Goal: Task Accomplishment & Management: Complete application form

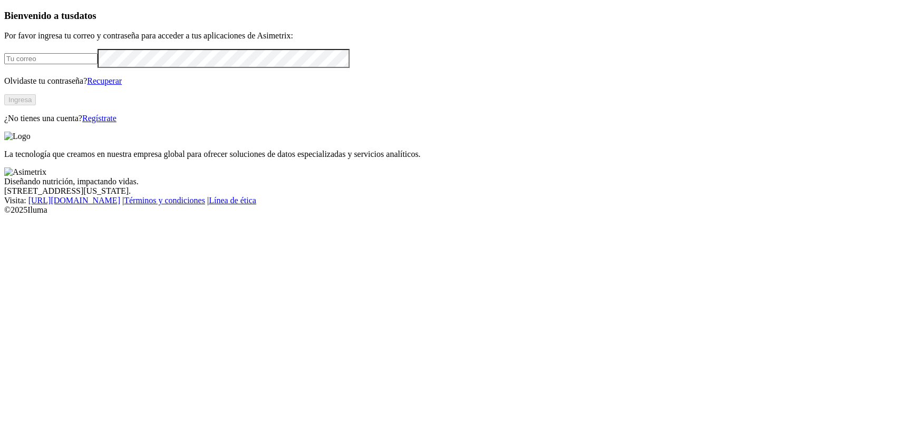
type input "[EMAIL_ADDRESS][DOMAIN_NAME]"
click at [36, 105] on button "Ingresa" at bounding box center [20, 99] width 32 height 11
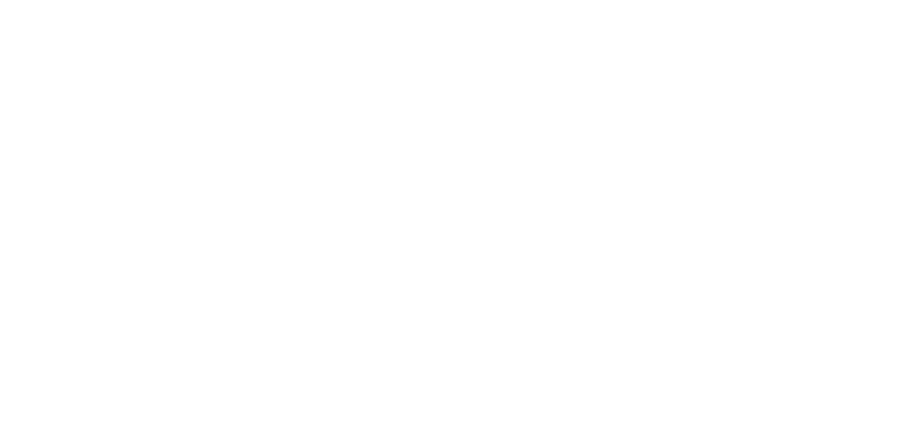
drag, startPoint x: 529, startPoint y: 168, endPoint x: 658, endPoint y: 162, distance: 129.3
type input "01 Septiembre 2025"
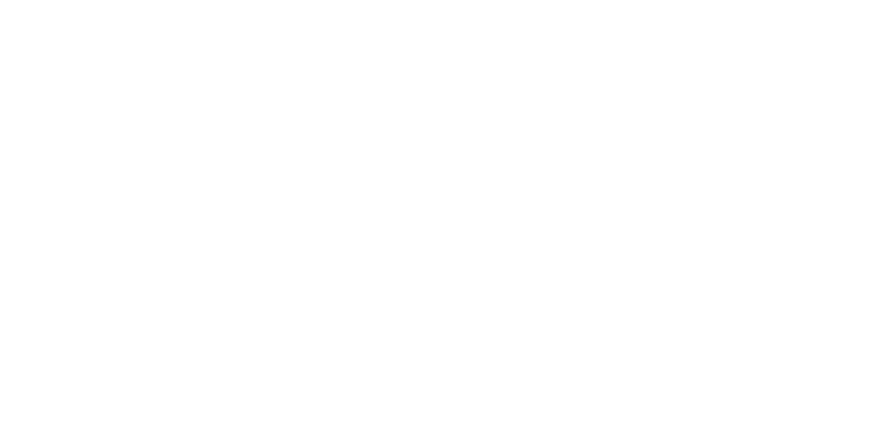
paste input "01 Septiembre 2025"
type input "01 Septiembre 2025"
paste input "01 Septiembre 2025"
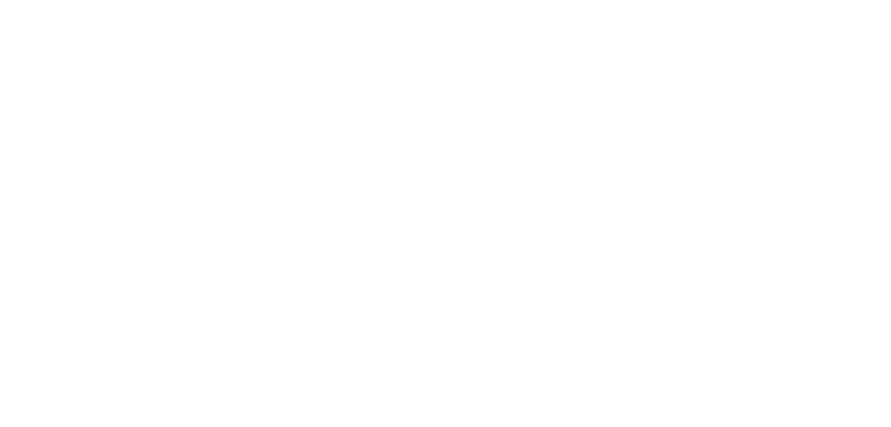
type input "01 Septiembre 2025"
paste input "01 Septiembre 2025"
type input "01 Septiembre 2025"
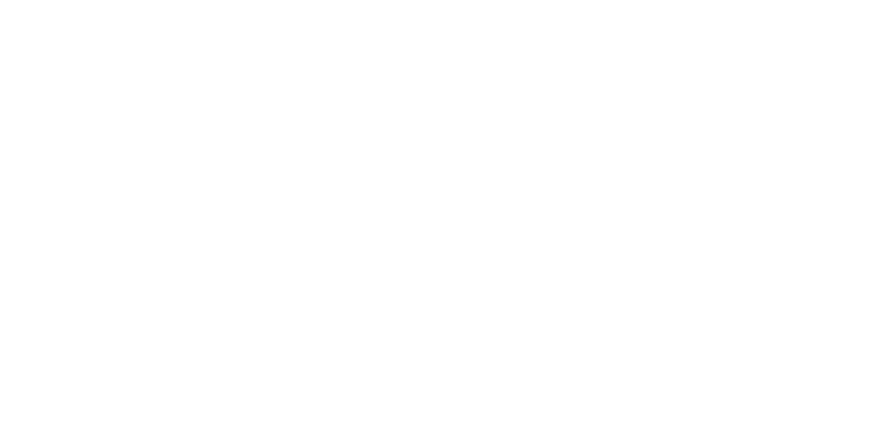
paste input "01 Septiembre 2025"
type input "01 Septiembre 2025"
paste input "01 Septiembre 2025"
type input "01 Septiembre 2025"
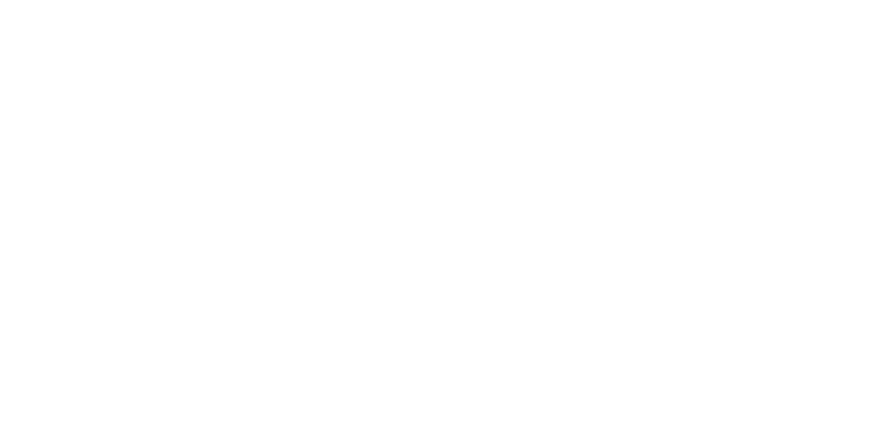
paste input "01 Septiembre 2025"
type input "01 Septiembre 2025"
paste input "01 Septiembre 2025"
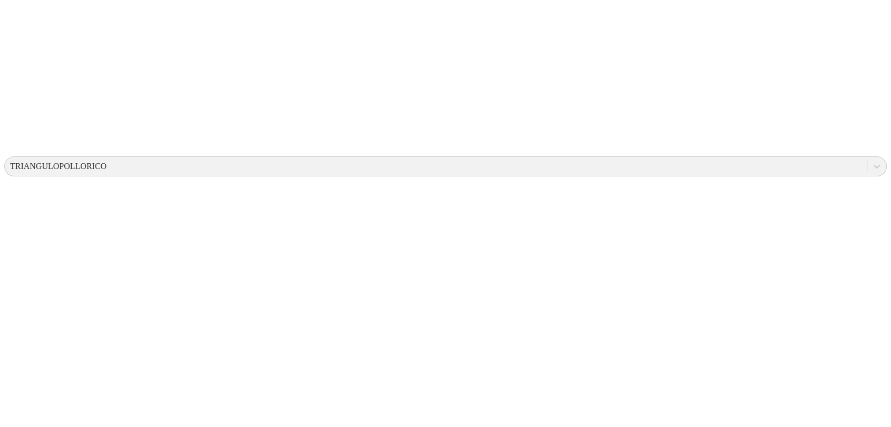
scroll to position [294, 0]
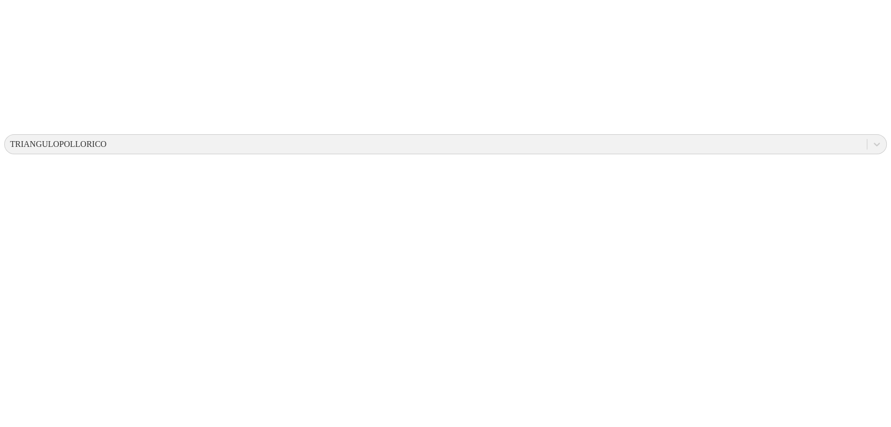
type input "01 Septiembre 2025"
paste input "01 Septiembre 2025"
type input "01 Septiembre 2025"
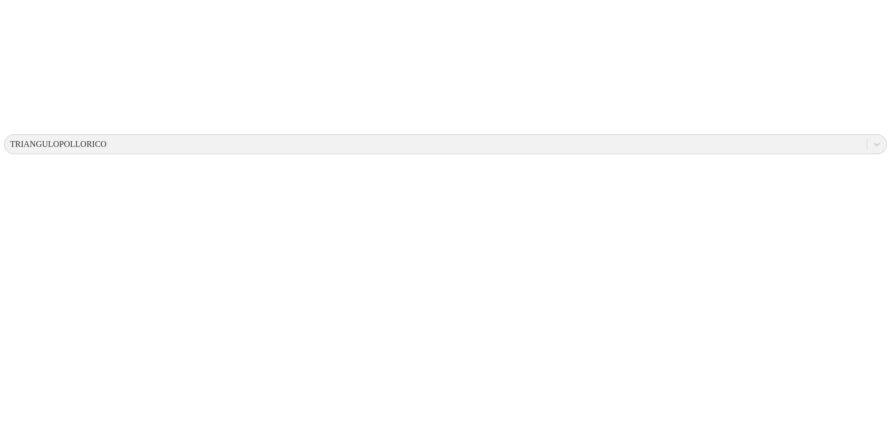
paste input "01 Septiembre 2025"
type input "01 Septiembre 2025"
paste input "01 Septiembre 2025"
type input "01 Septiembre 2025"
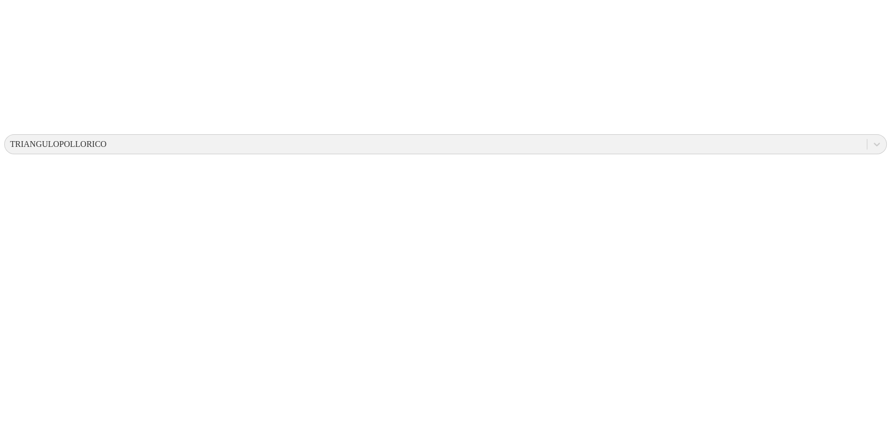
paste input "01 Septiembre 2025"
type input "01 Septiembre 2025"
paste input "01 Septiembre 2025"
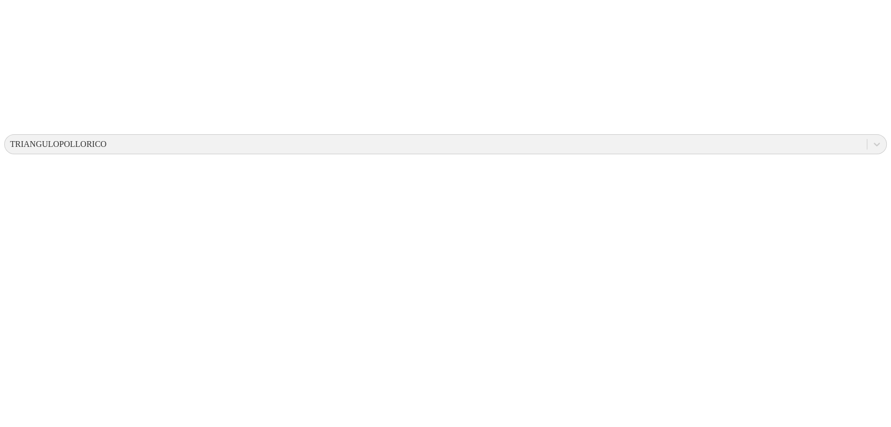
type input "01 Septiembre 2025"
paste input "01 Septiembre 2025"
type input "01 Septiembre 2025"
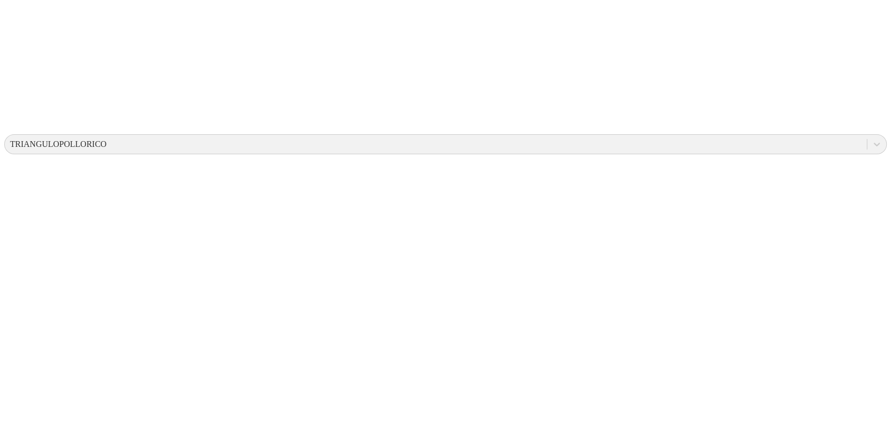
paste input "01 Septiembre 2025"
type input "01 Septiembre 2025"
paste input "01 Septiembre 2025"
type input "01 Septiembre 2025"
